Goal: Transaction & Acquisition: Purchase product/service

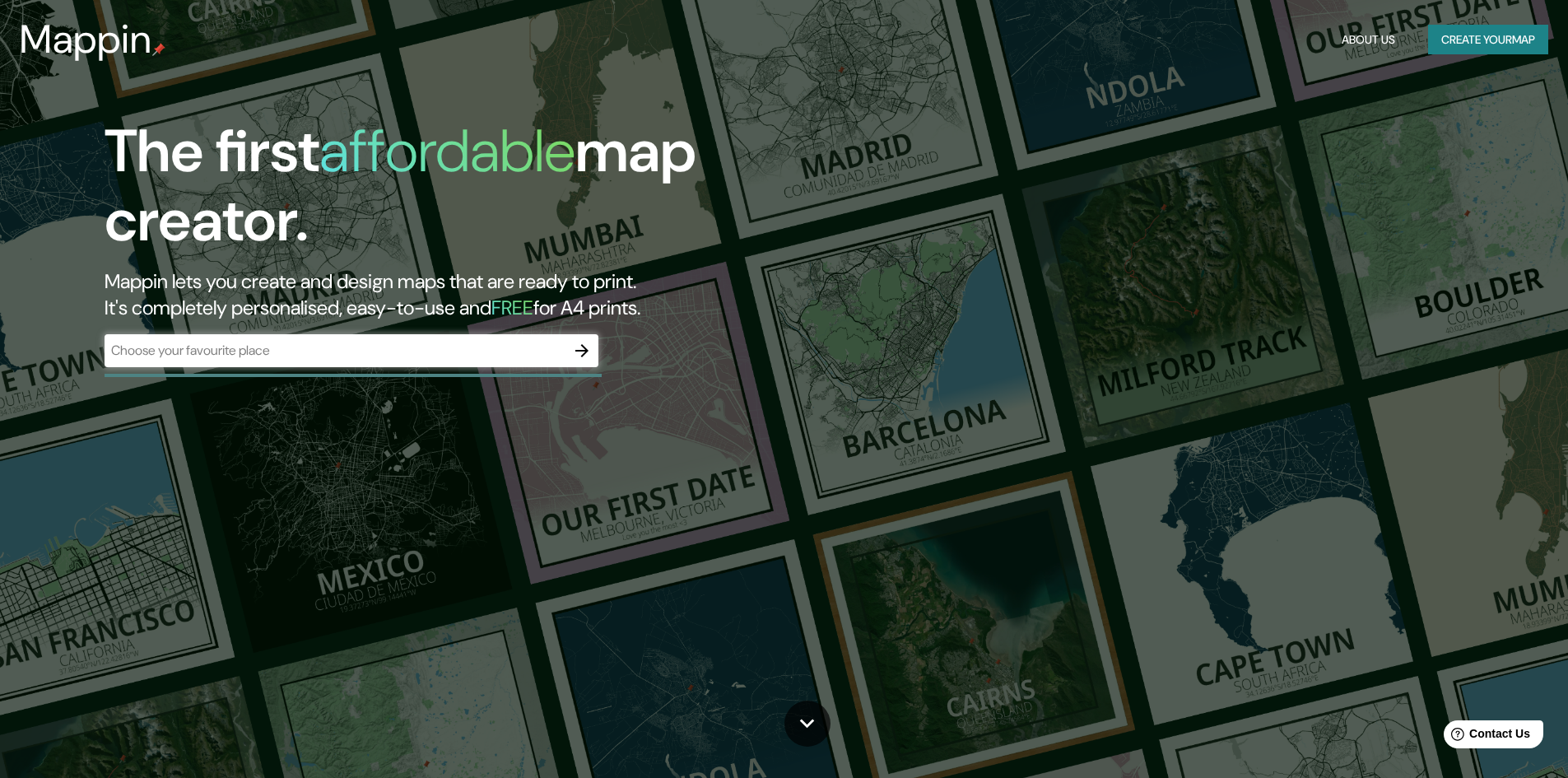
click at [356, 362] on div "​" at bounding box center [352, 350] width 493 height 33
click at [1455, 51] on button "Create your map" at bounding box center [1488, 40] width 120 height 30
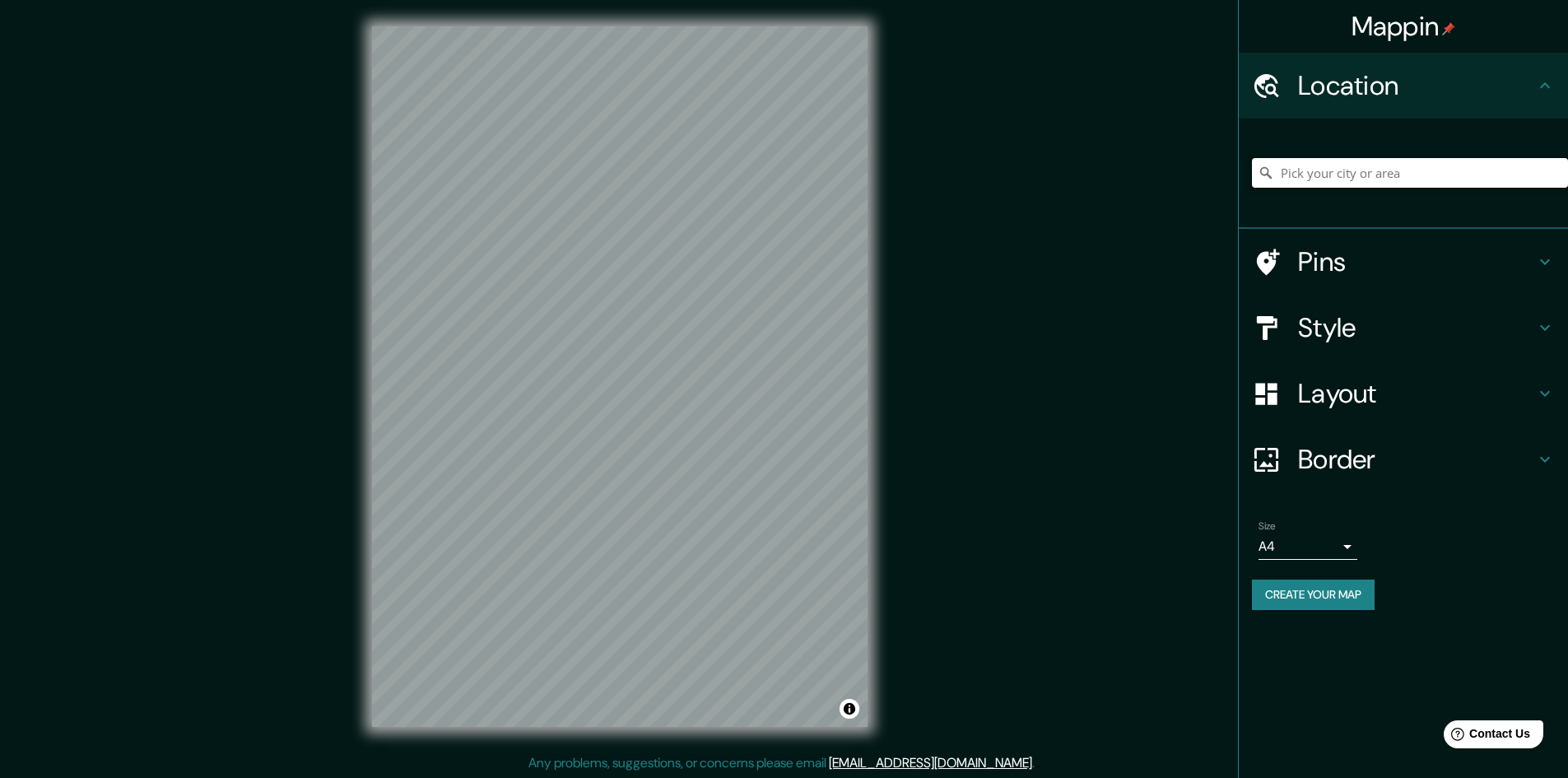
click at [1326, 187] on input "Pick your city or area" at bounding box center [1410, 172] width 316 height 30
click at [1333, 164] on input "[GEOGRAPHIC_DATA]" at bounding box center [1410, 172] width 316 height 30
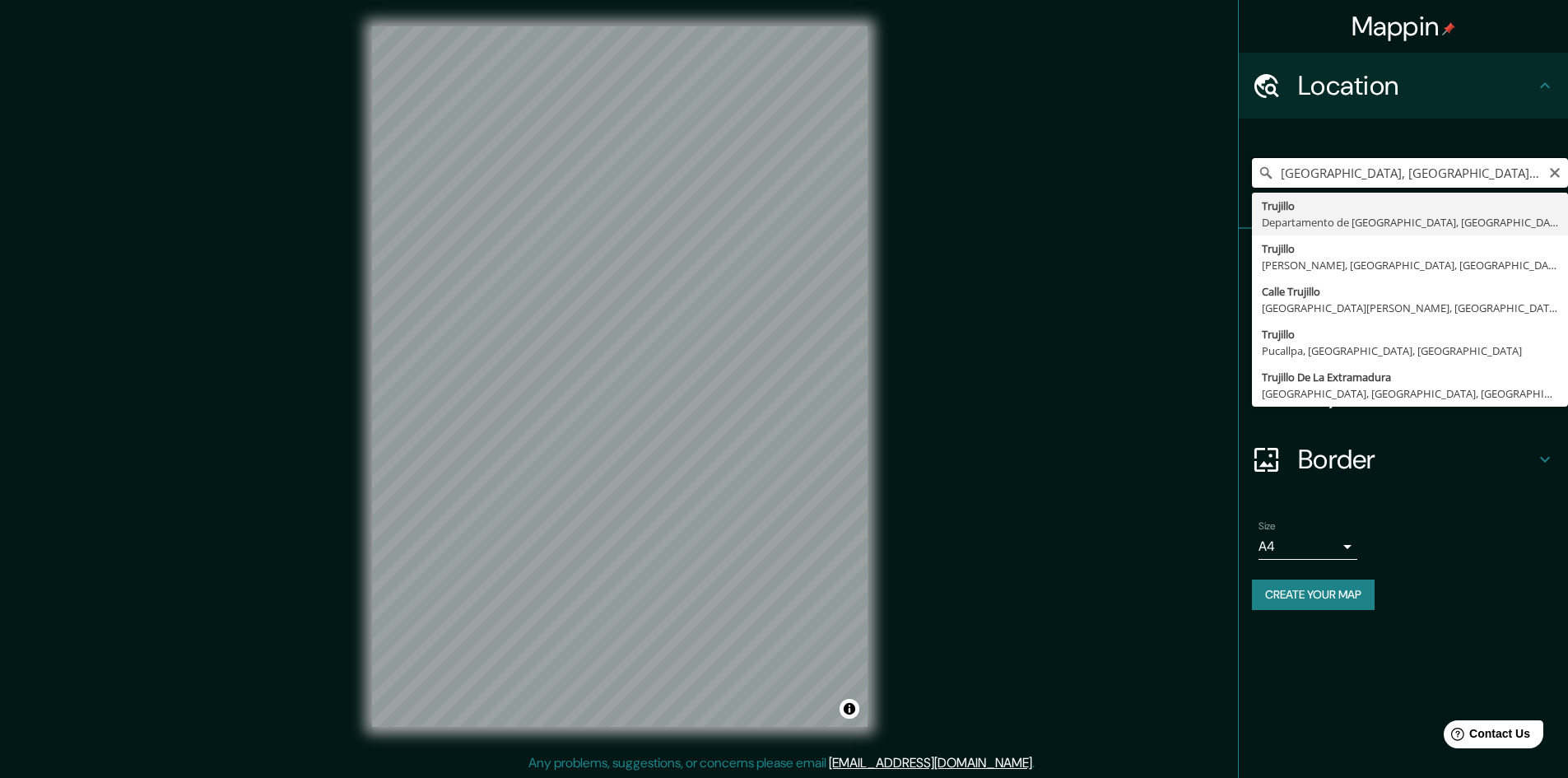
drag, startPoint x: 1316, startPoint y: 167, endPoint x: 1298, endPoint y: 170, distance: 18.2
click at [1298, 170] on input "[GEOGRAPHIC_DATA], [GEOGRAPHIC_DATA], [GEOGRAPHIC_DATA]" at bounding box center [1410, 172] width 316 height 30
drag, startPoint x: 1319, startPoint y: 168, endPoint x: 1256, endPoint y: 189, distance: 66.4
click at [1256, 189] on div "[GEOGRAPHIC_DATA], [GEOGRAPHIC_DATA], [GEOGRAPHIC_DATA] [GEOGRAPHIC_DATA] Depar…" at bounding box center [1410, 172] width 316 height 82
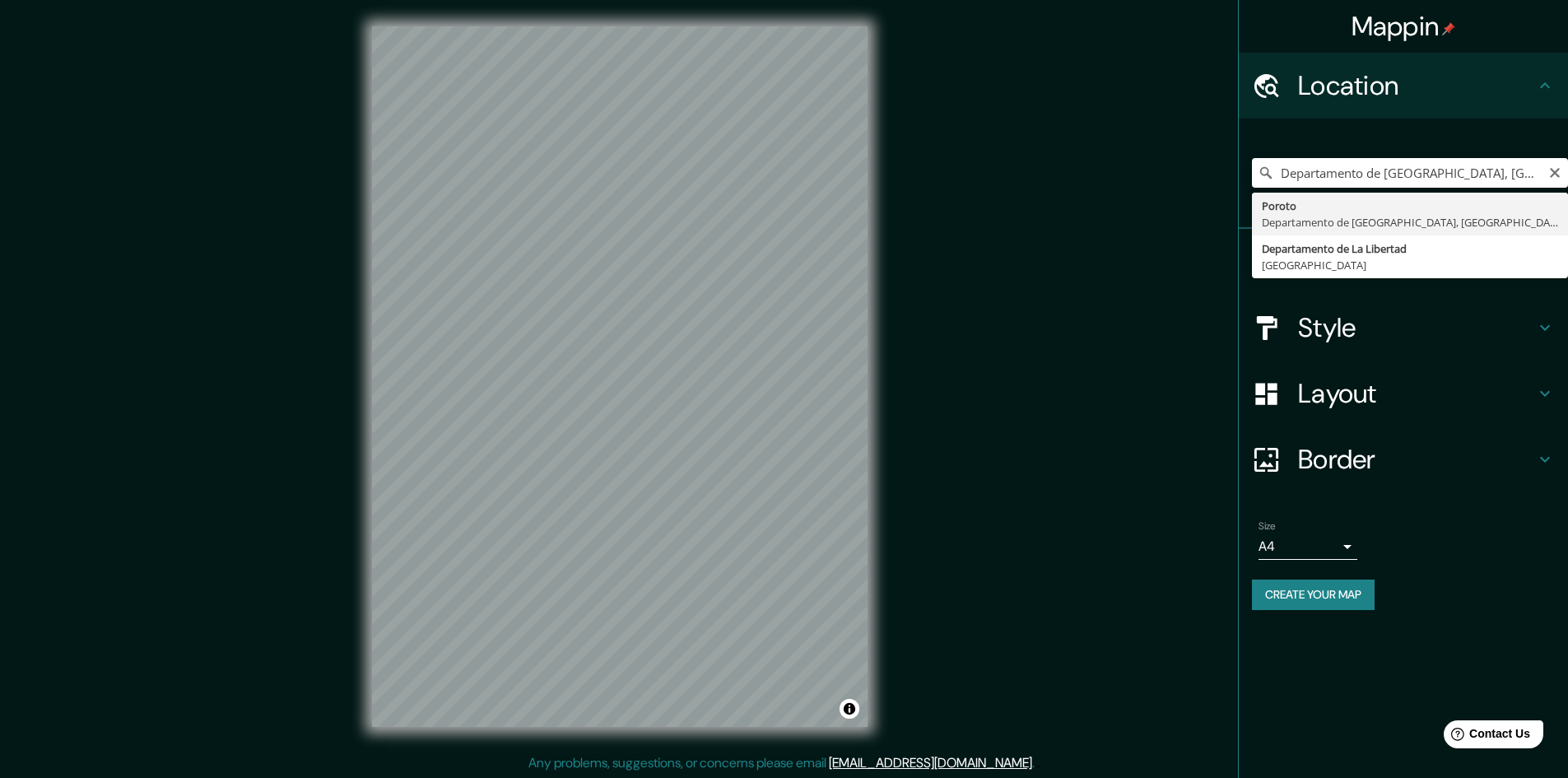
type input "Poroto, Departamento de [GEOGRAPHIC_DATA], [GEOGRAPHIC_DATA]"
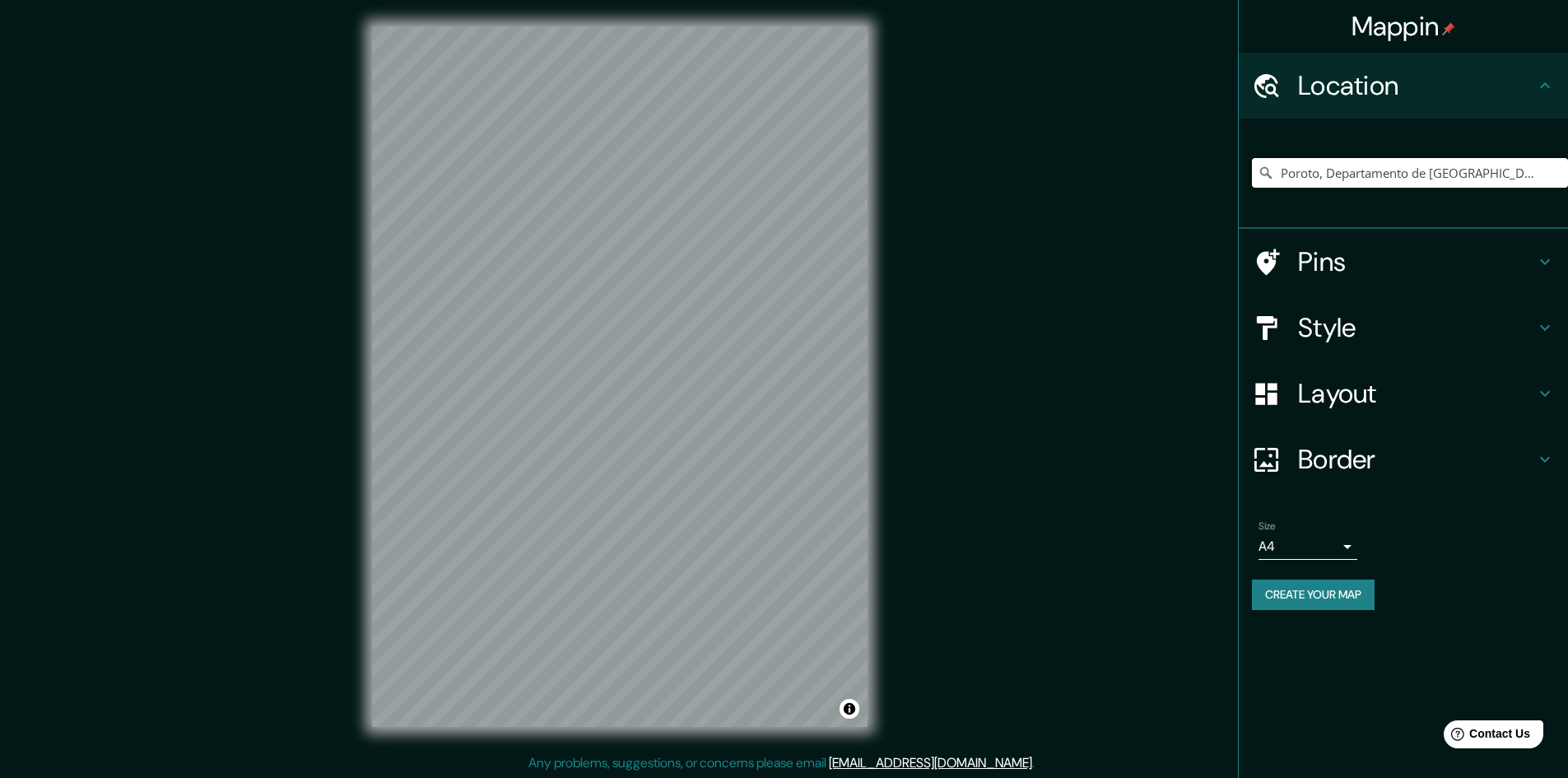
click at [1381, 327] on h4 "Style" at bounding box center [1417, 328] width 237 height 33
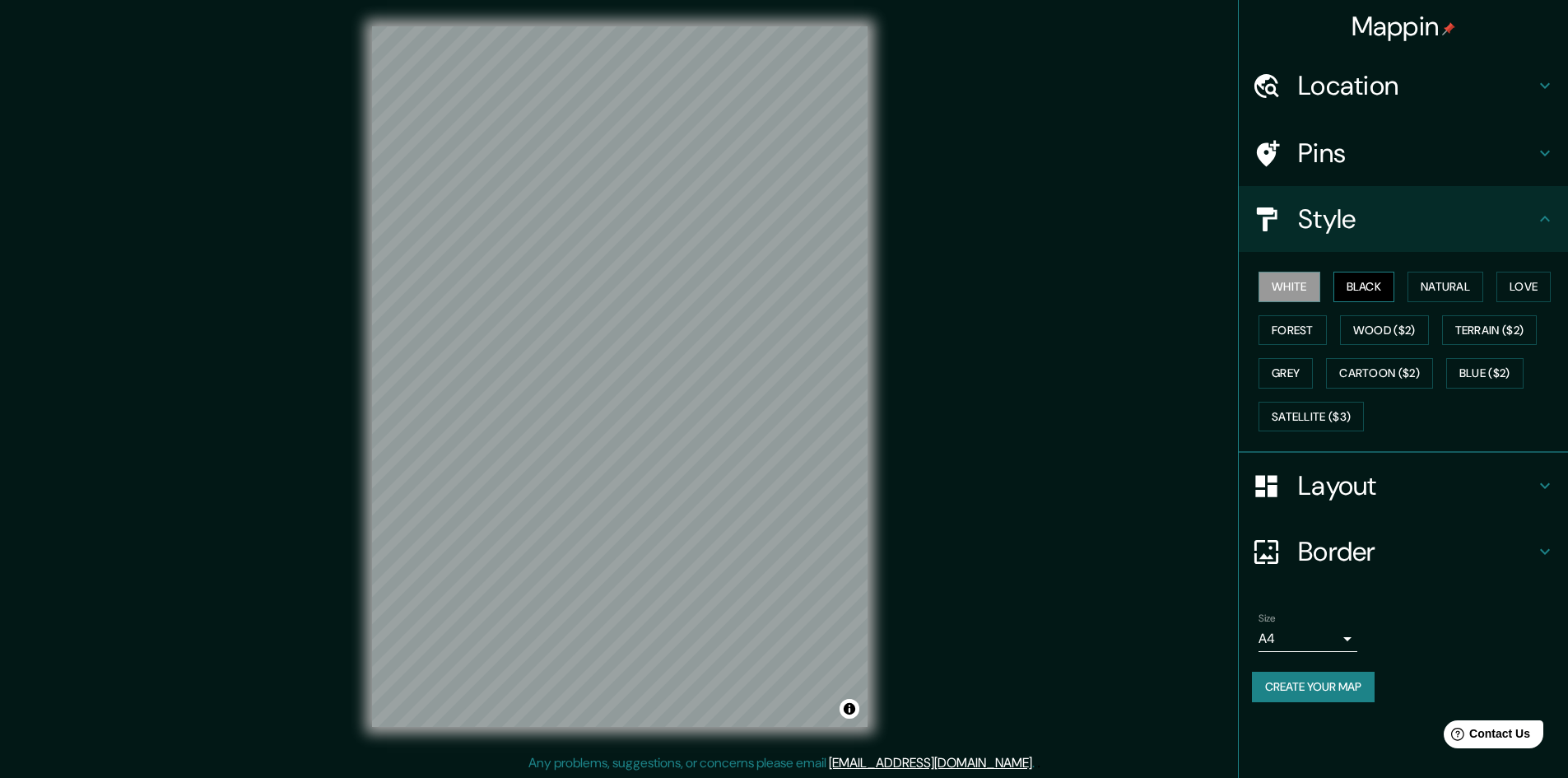
click at [1390, 287] on button "Black" at bounding box center [1364, 287] width 62 height 30
click at [1450, 282] on button "Natural" at bounding box center [1445, 287] width 75 height 30
click at [1492, 285] on div "White Black Natural Love Forest Wood ($2) Terrain ($2) Grey Cartoon ($2) Blue (…" at bounding box center [1410, 350] width 316 height 172
click at [1501, 285] on div "White Black Natural Love Forest Wood ($2) Terrain ($2) Grey Cartoon ($2) Blue (…" at bounding box center [1410, 350] width 316 height 172
click at [1526, 279] on button "Love" at bounding box center [1523, 287] width 54 height 30
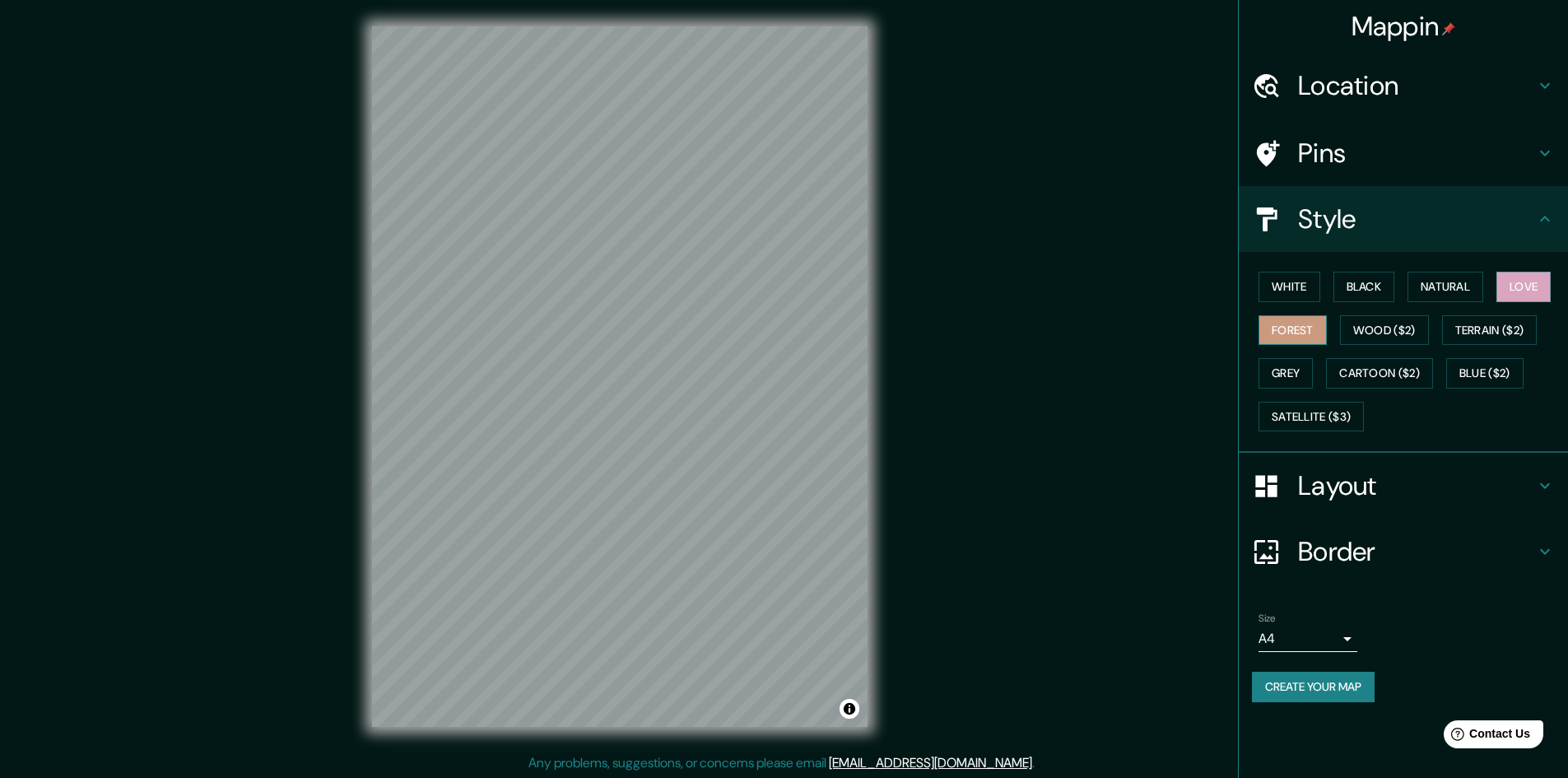
click at [1302, 329] on button "Forest" at bounding box center [1293, 330] width 69 height 30
click at [1358, 334] on button "Wood ($2)" at bounding box center [1384, 330] width 89 height 30
click at [1465, 329] on button "Terrain ($2)" at bounding box center [1490, 330] width 95 height 30
click at [1297, 368] on button "Grey" at bounding box center [1285, 373] width 54 height 30
click at [1311, 413] on button "Satellite ($3)" at bounding box center [1311, 417] width 106 height 30
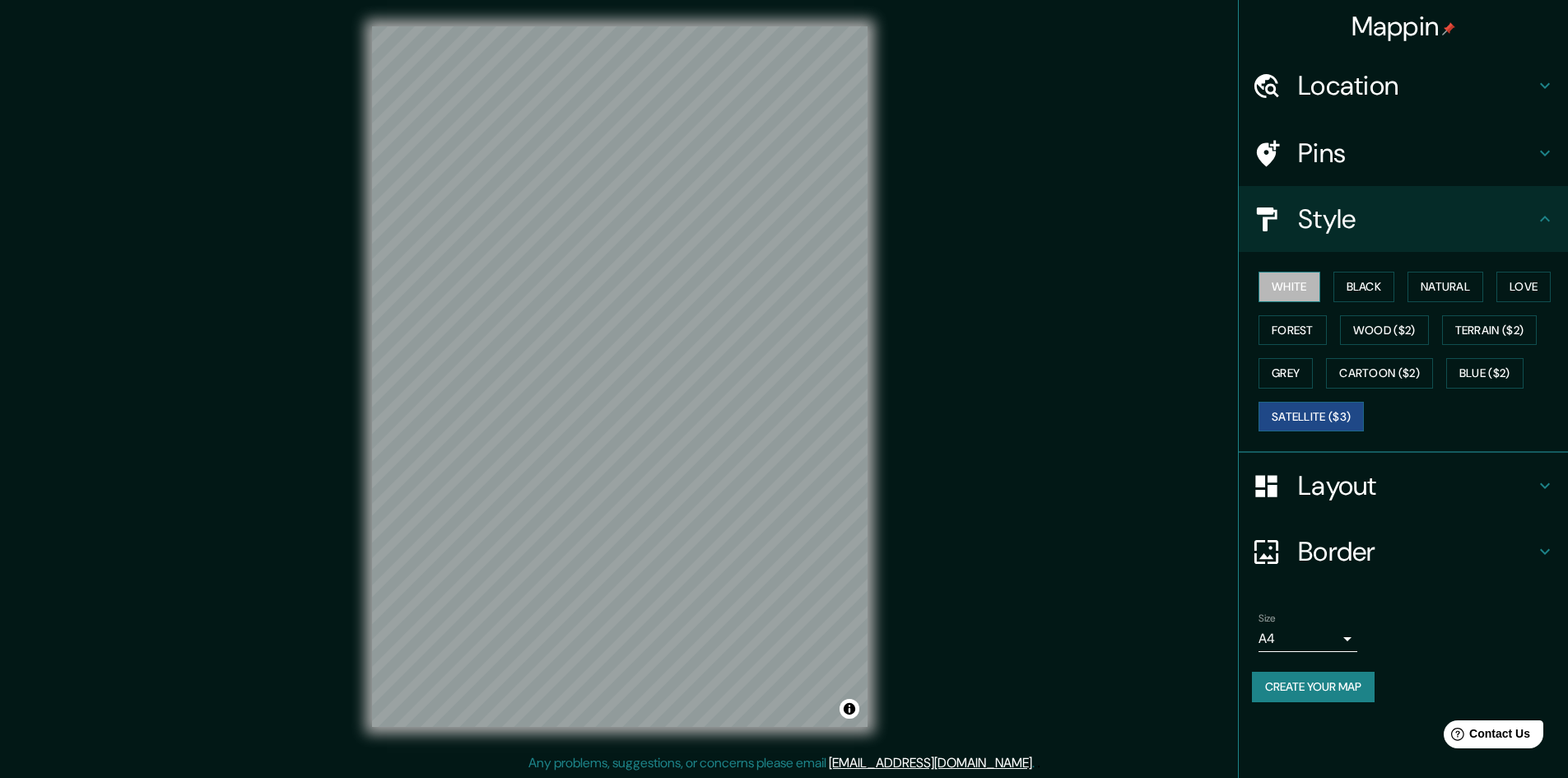
click at [1287, 282] on button "White" at bounding box center [1289, 287] width 62 height 30
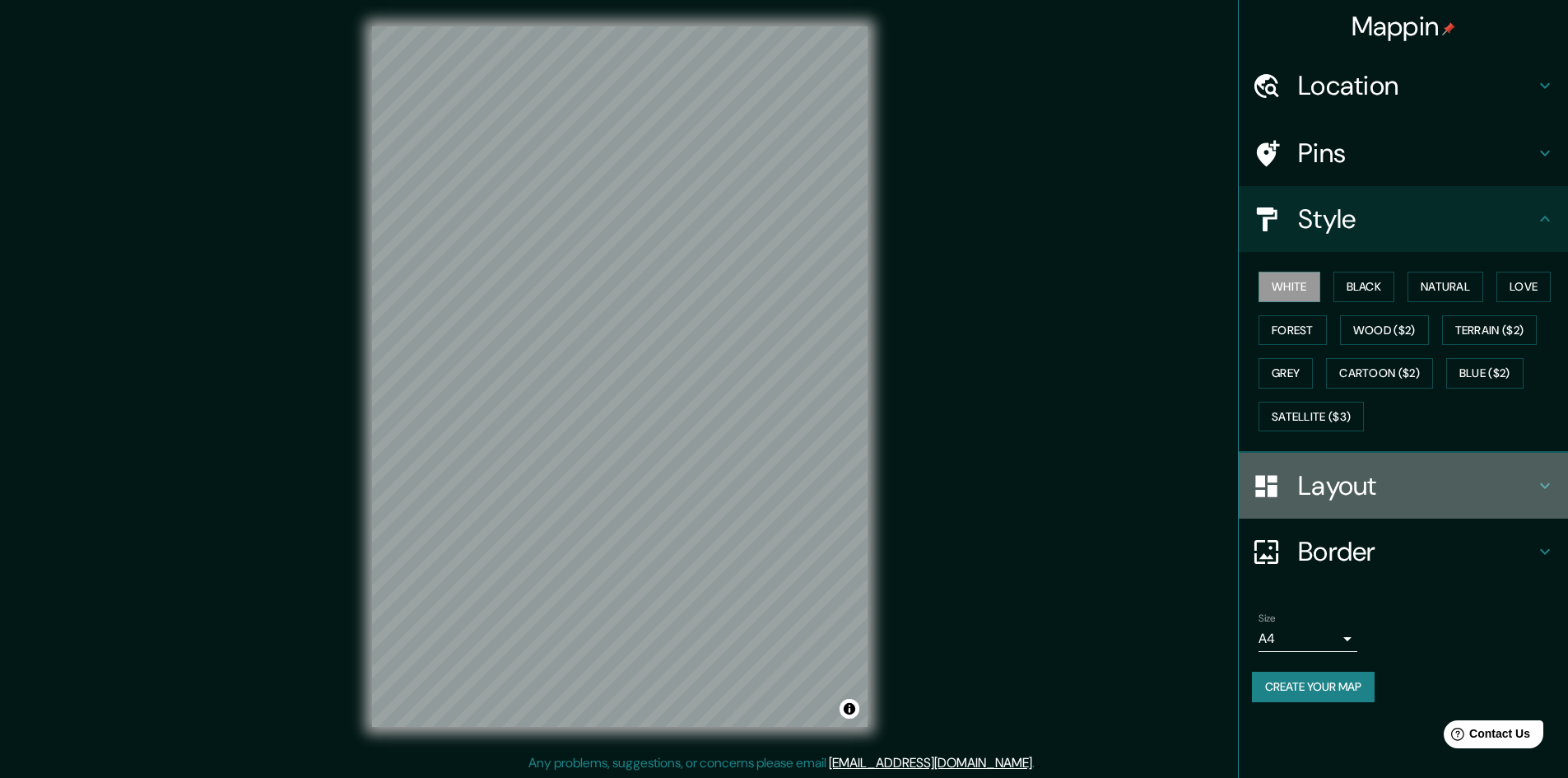
click at [1362, 490] on h4 "Layout" at bounding box center [1417, 486] width 237 height 33
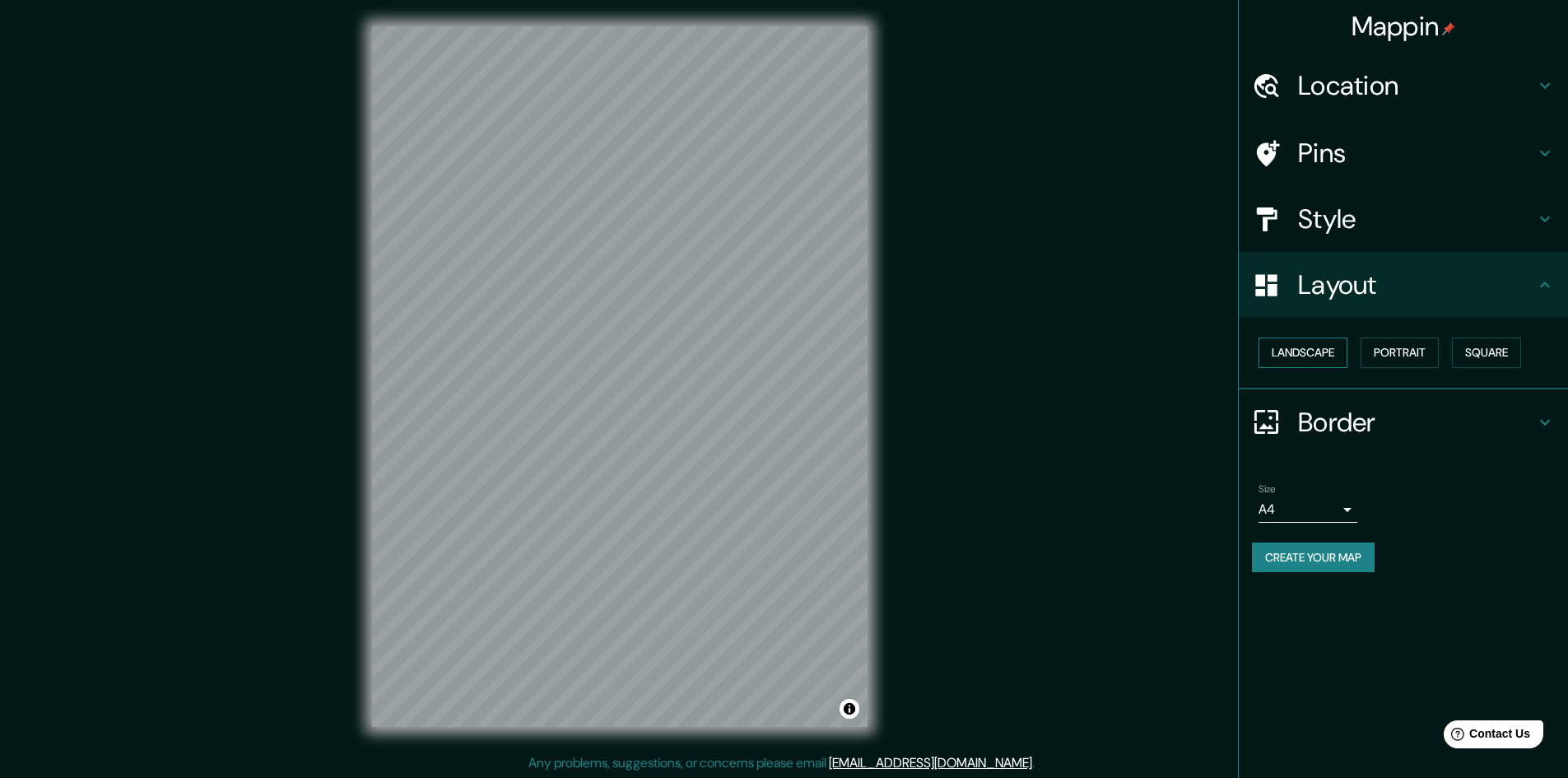
click at [1298, 355] on button "Landscape" at bounding box center [1302, 352] width 89 height 30
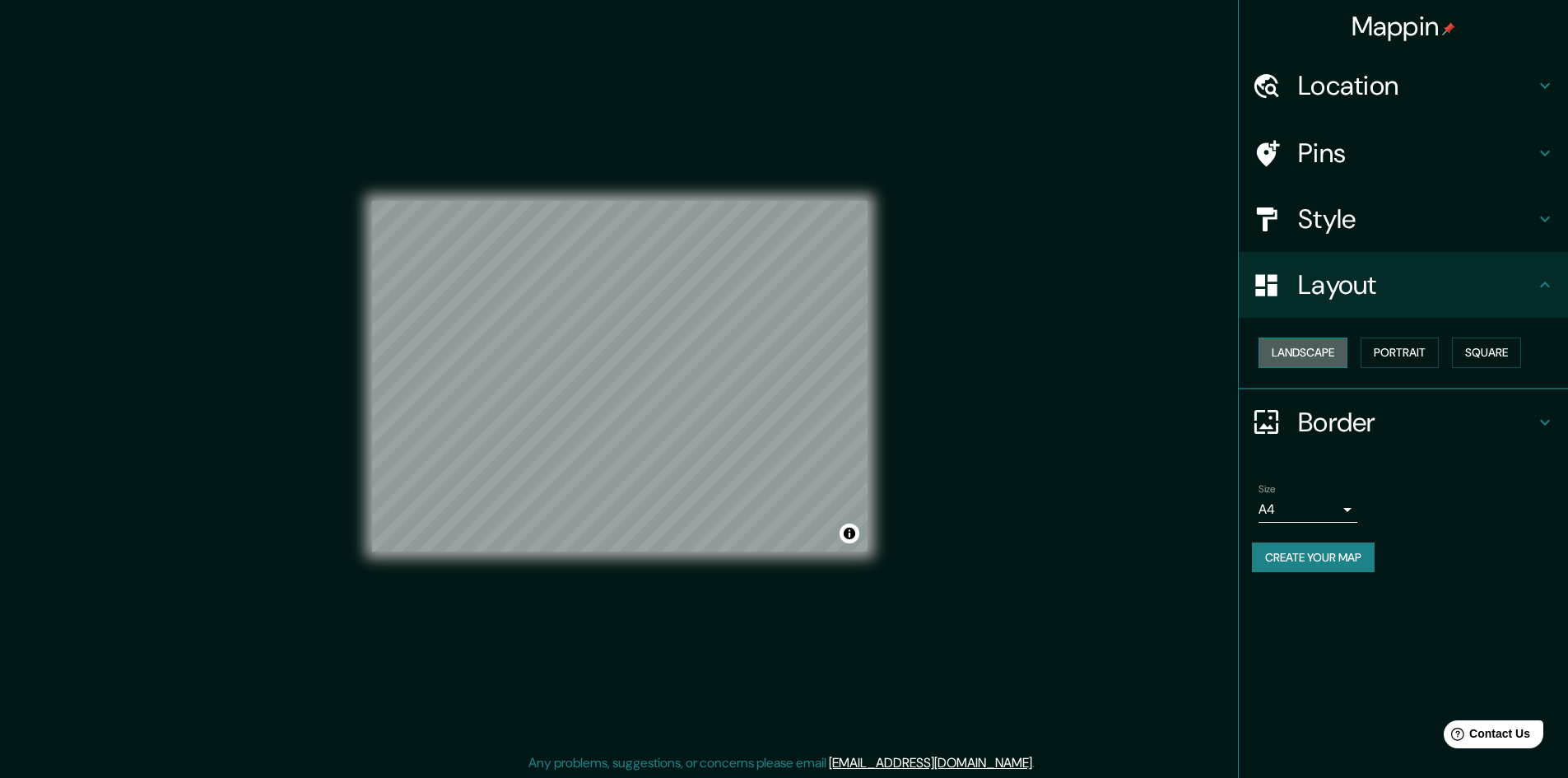
click at [1321, 349] on button "Landscape" at bounding box center [1302, 352] width 89 height 30
click at [1396, 351] on button "Portrait" at bounding box center [1399, 352] width 78 height 30
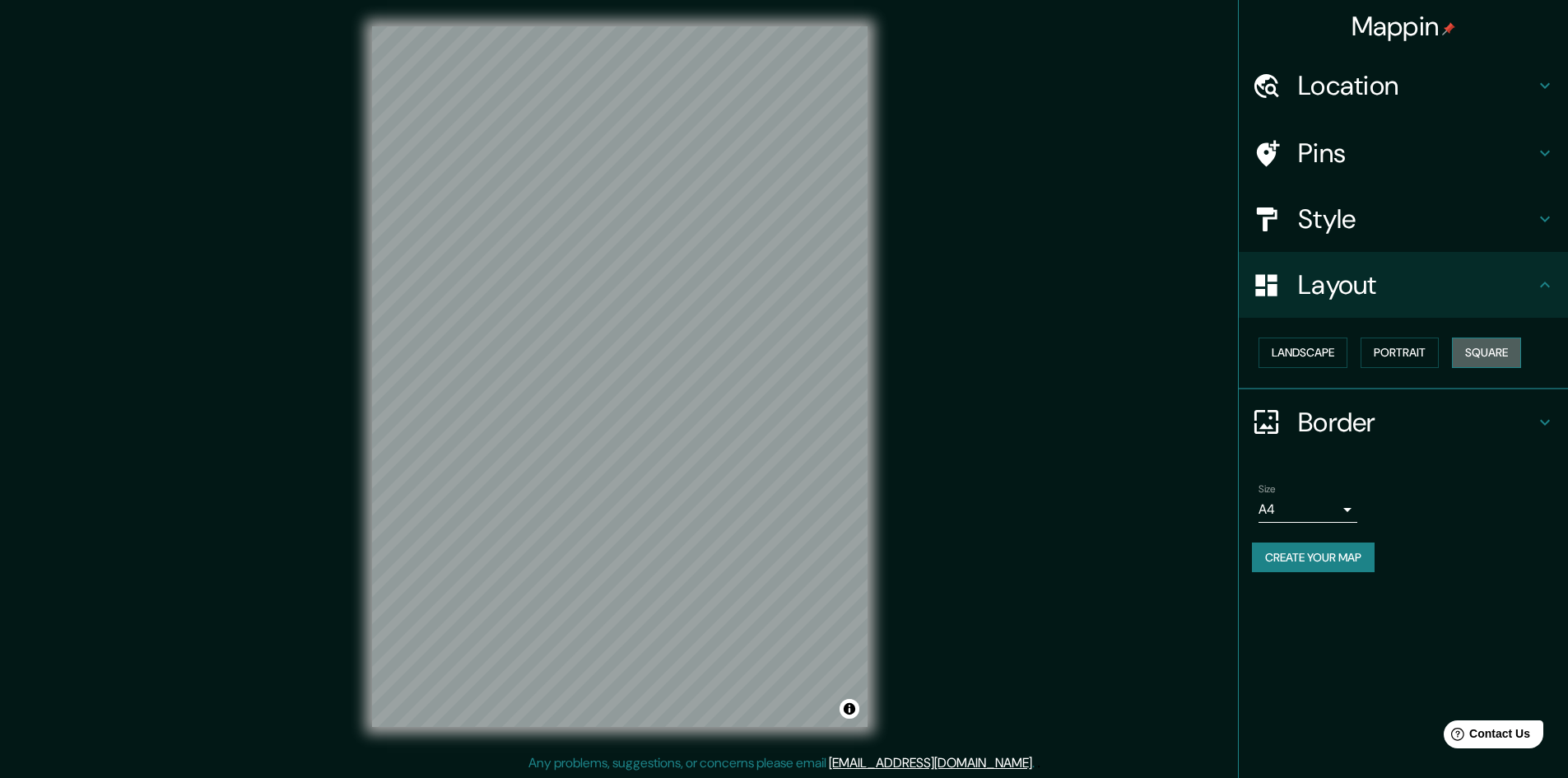
click at [1491, 348] on button "Square" at bounding box center [1486, 352] width 70 height 30
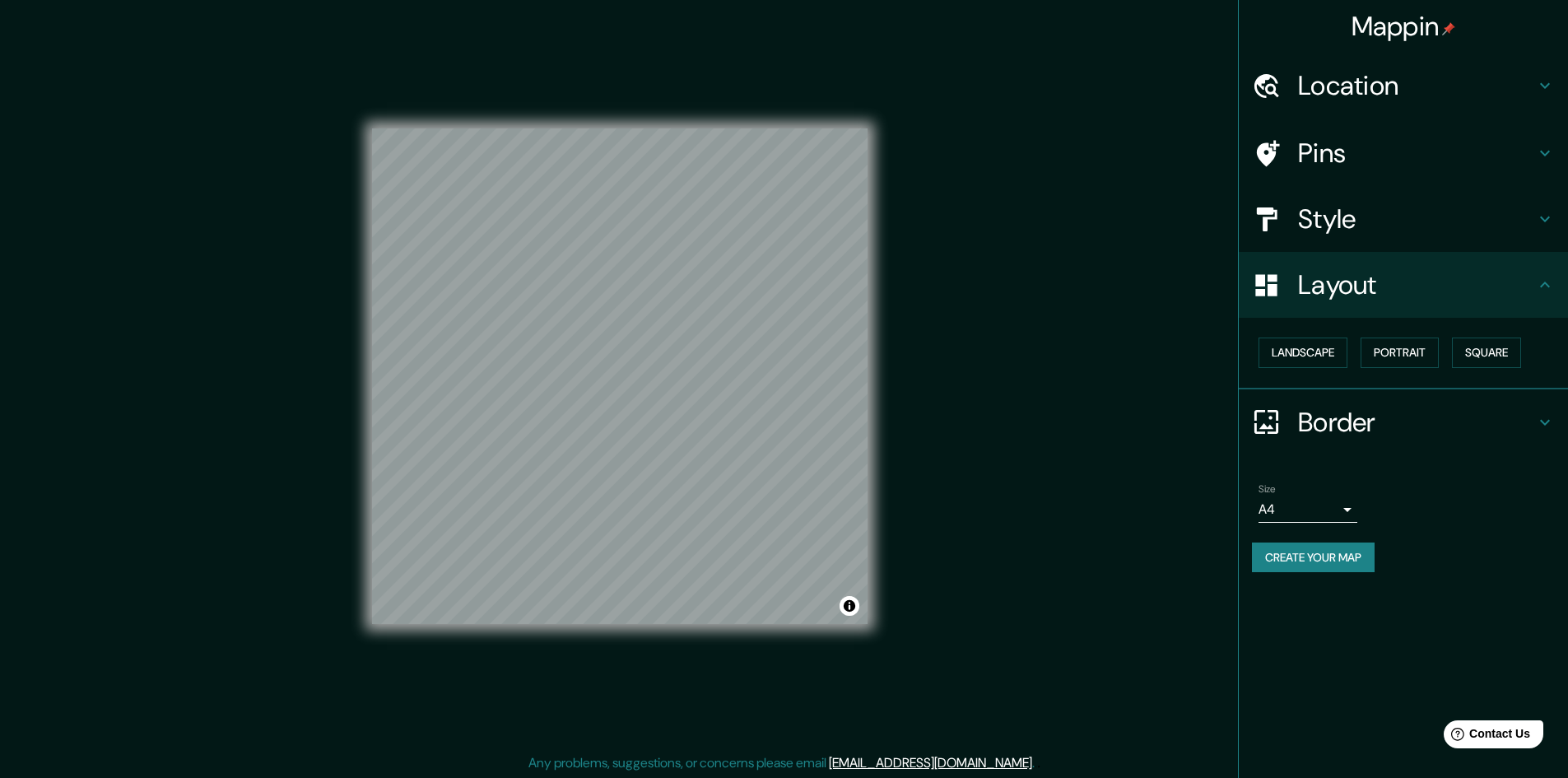
click at [1343, 423] on h4 "Border" at bounding box center [1417, 422] width 237 height 33
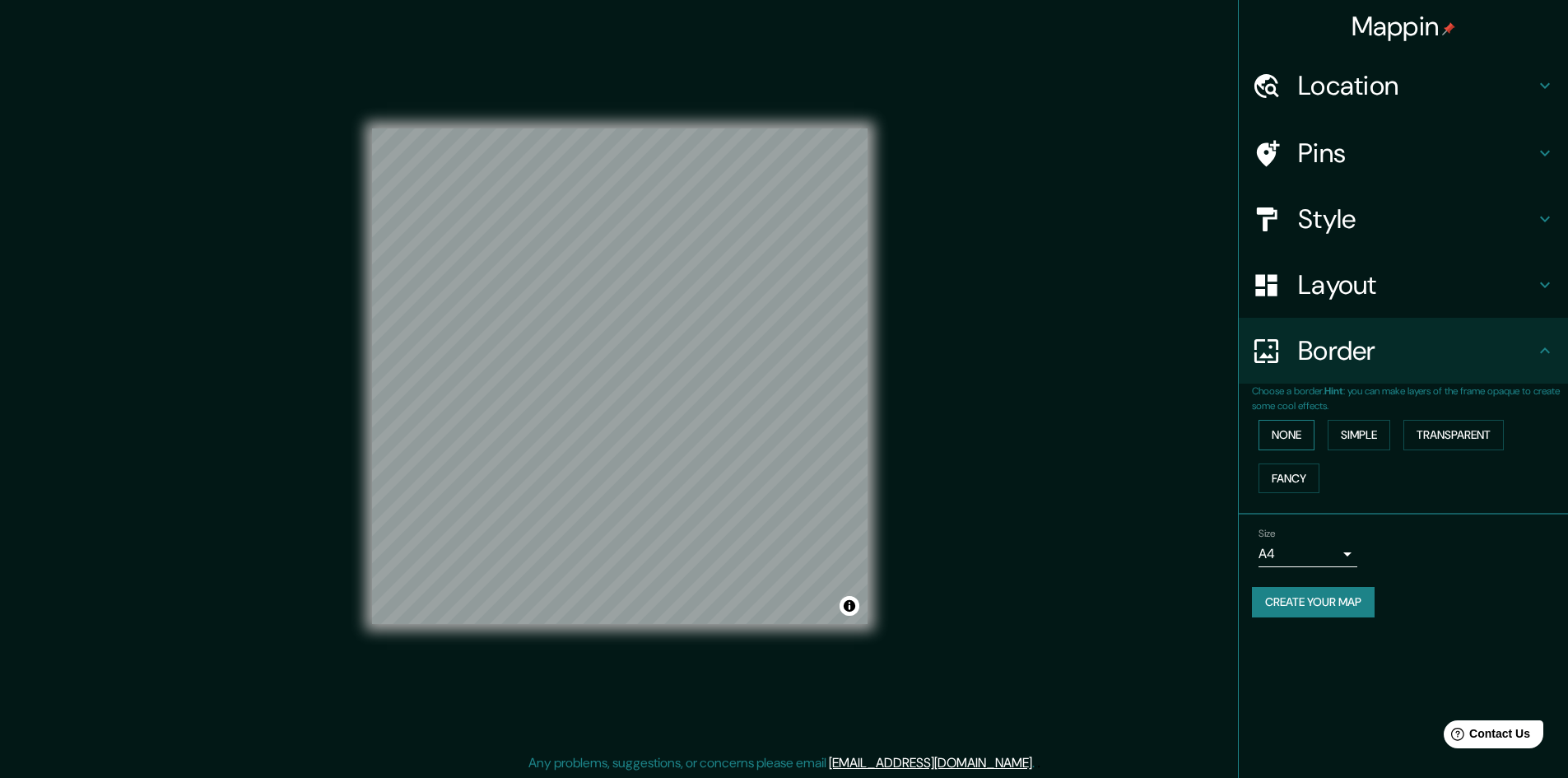
click at [1295, 439] on button "None" at bounding box center [1286, 435] width 56 height 30
click at [1297, 435] on button "None" at bounding box center [1286, 435] width 56 height 30
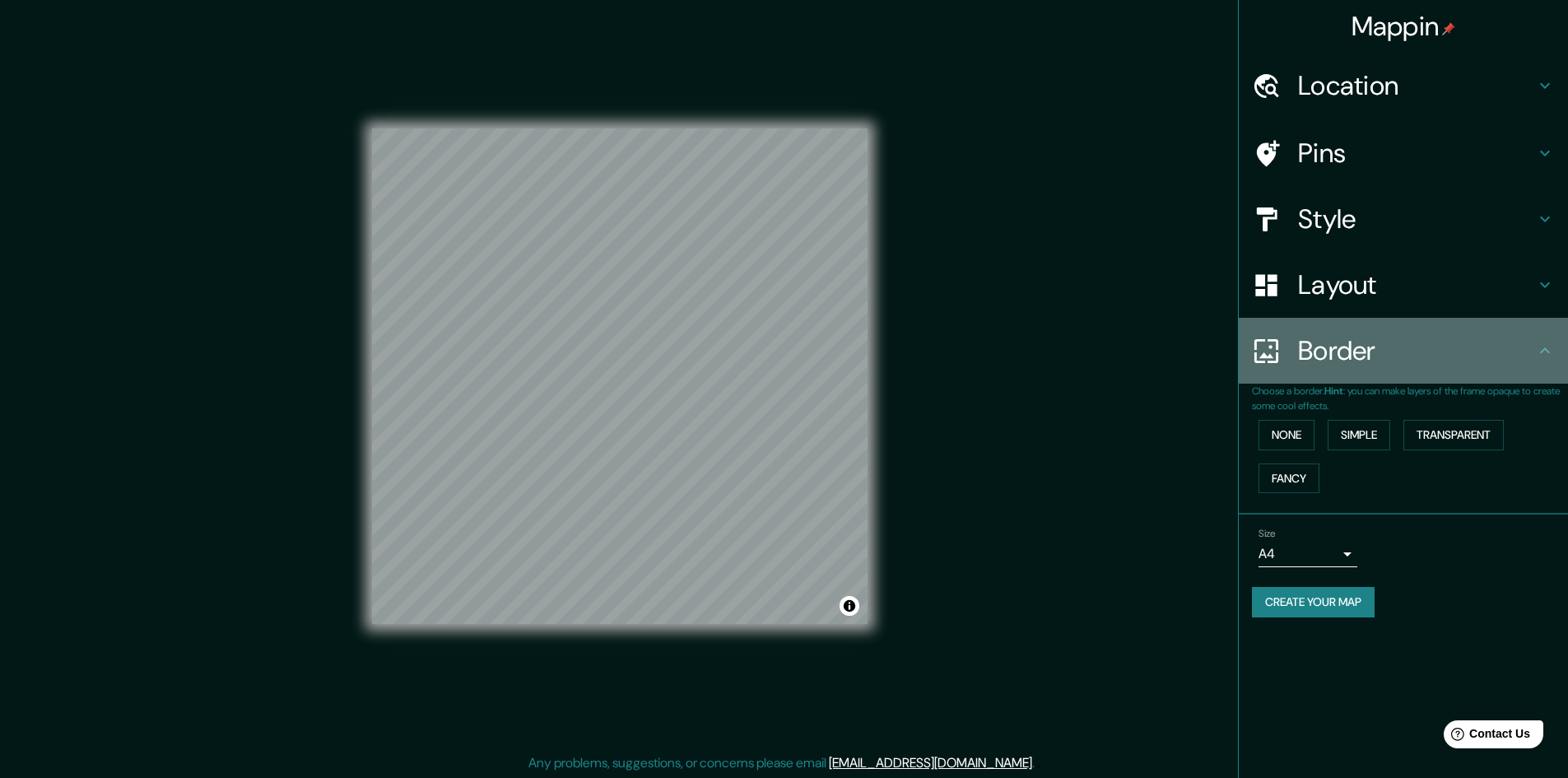
click at [1406, 348] on h4 "Border" at bounding box center [1417, 350] width 237 height 33
